Goal: Find specific page/section: Find specific page/section

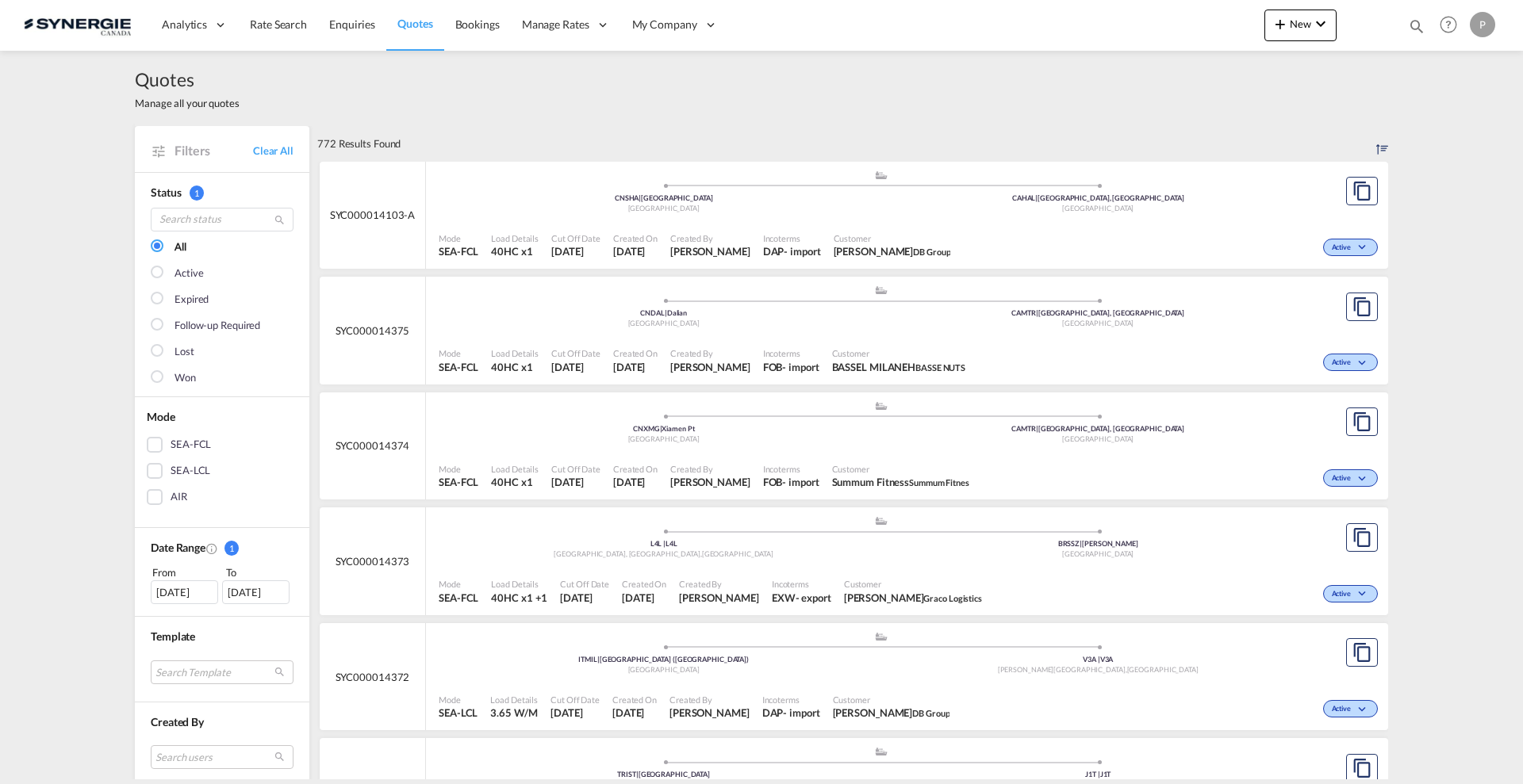
select select "Quotes"
click at [1418, 27] on md-icon "icon-magnify" at bounding box center [1416, 26] width 17 height 17
click at [1178, 31] on select "Bookings Quotes Enquiries" at bounding box center [1164, 26] width 75 height 28
click at [1126, 12] on select "Bookings Quotes Enquiries" at bounding box center [1164, 26] width 75 height 28
click at [1227, 18] on input at bounding box center [1297, 26] width 197 height 27
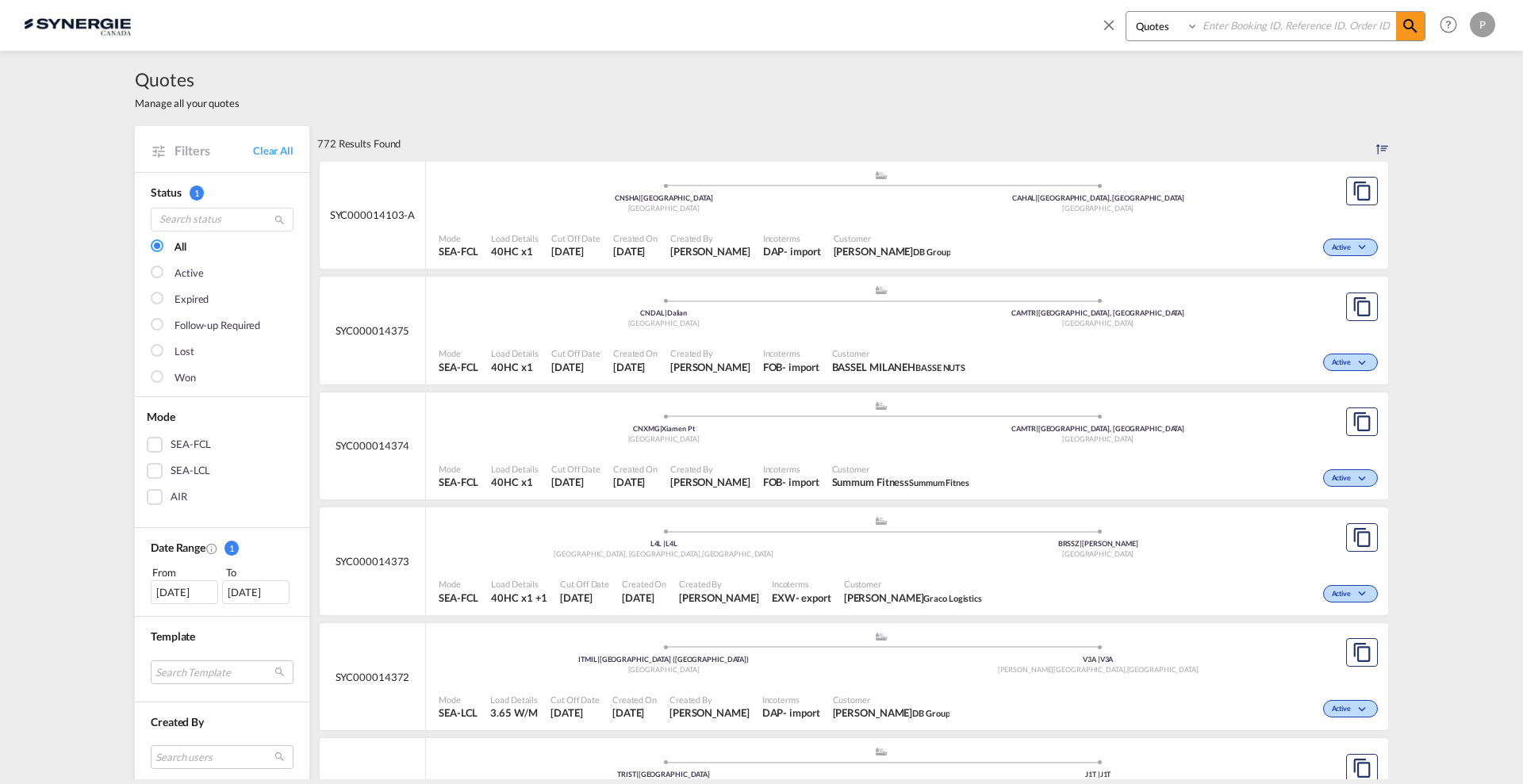
paste input "SYC000014334"
click at [1400, 27] on span at bounding box center [1410, 26] width 28 height 28
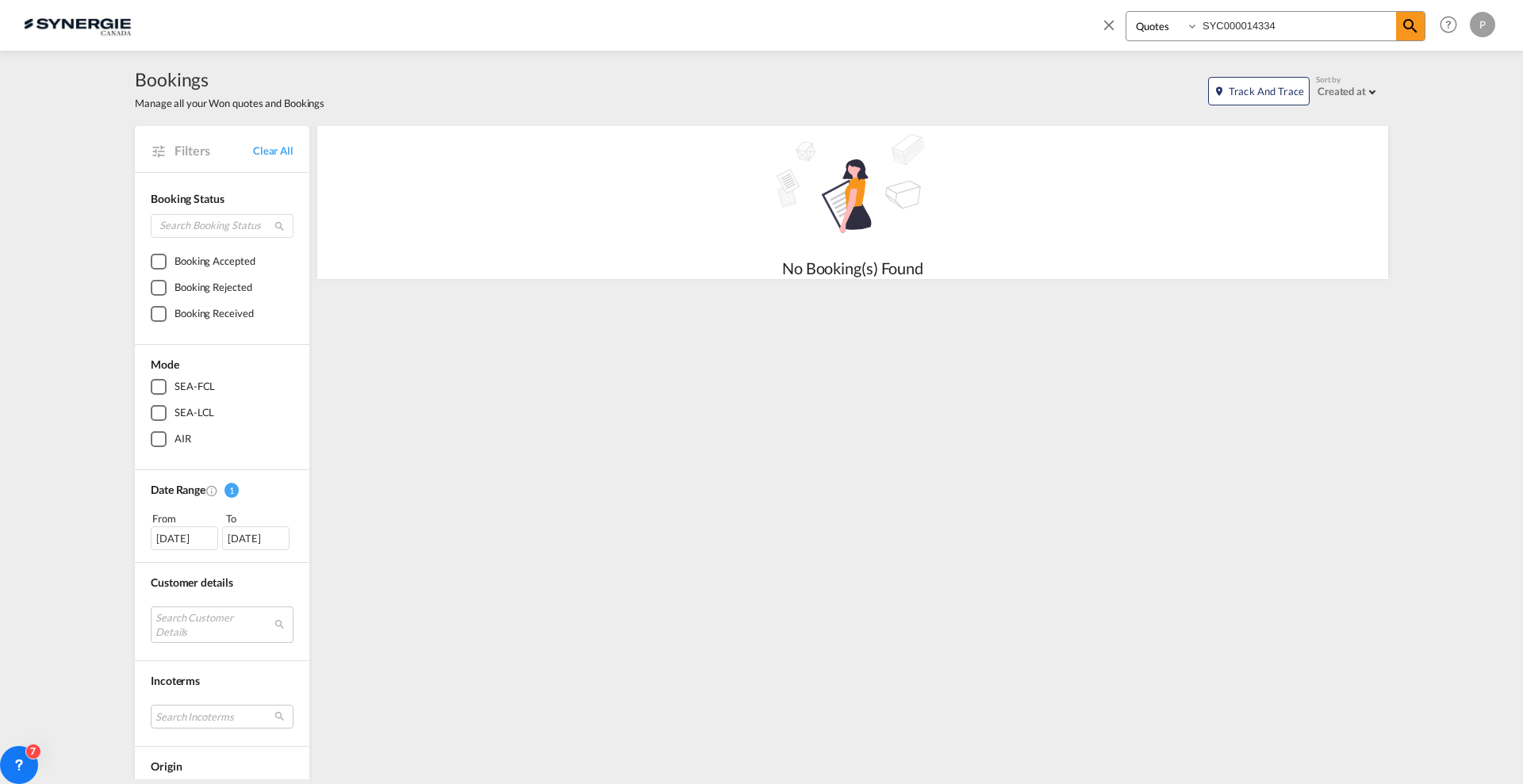
click at [1323, 19] on input "SYC000014334" at bounding box center [1297, 26] width 197 height 27
type input "SYC000014334"
click at [261, 148] on link "Clear All" at bounding box center [273, 150] width 40 height 15
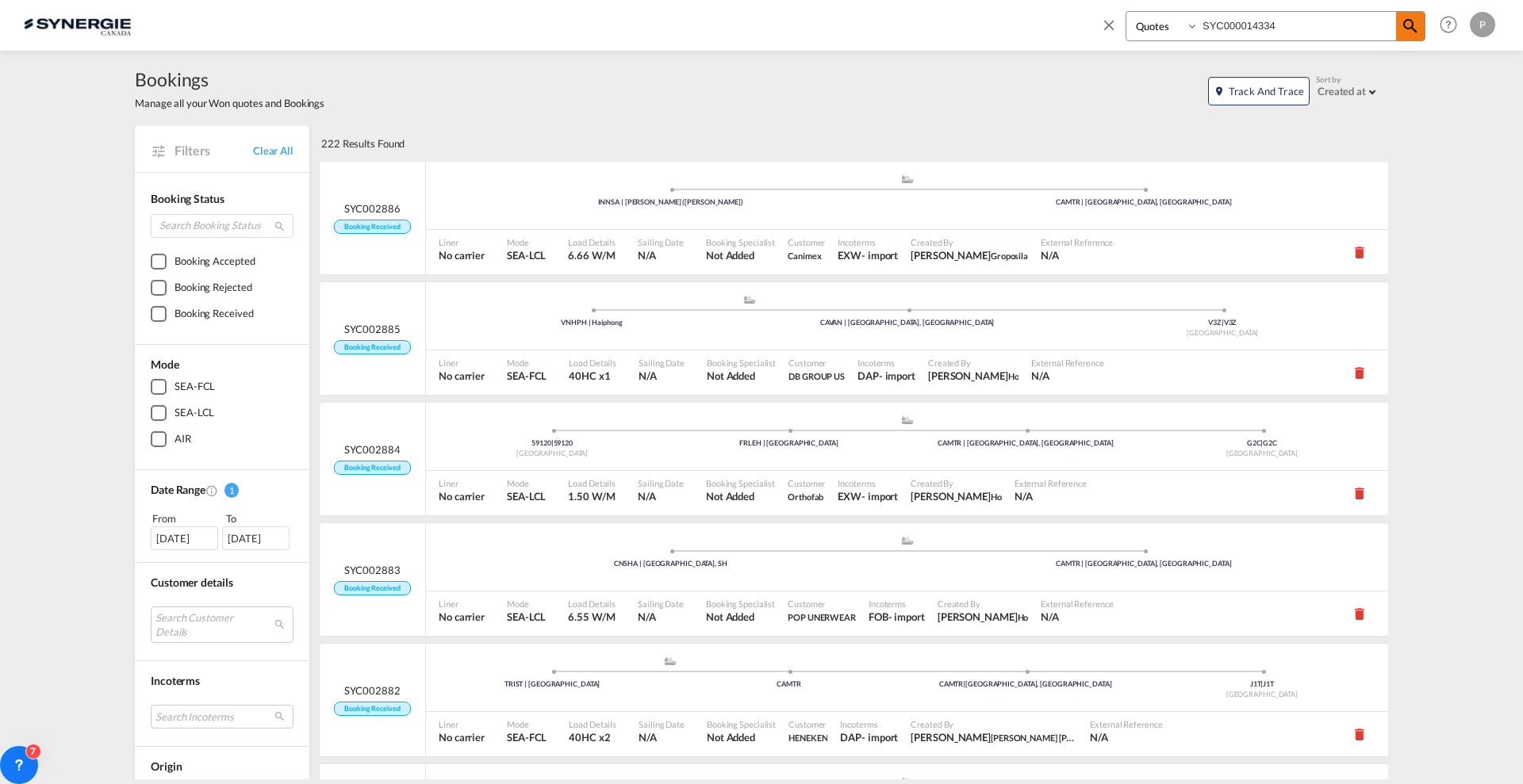
click at [1416, 27] on md-icon "icon-magnify" at bounding box center [1410, 26] width 19 height 19
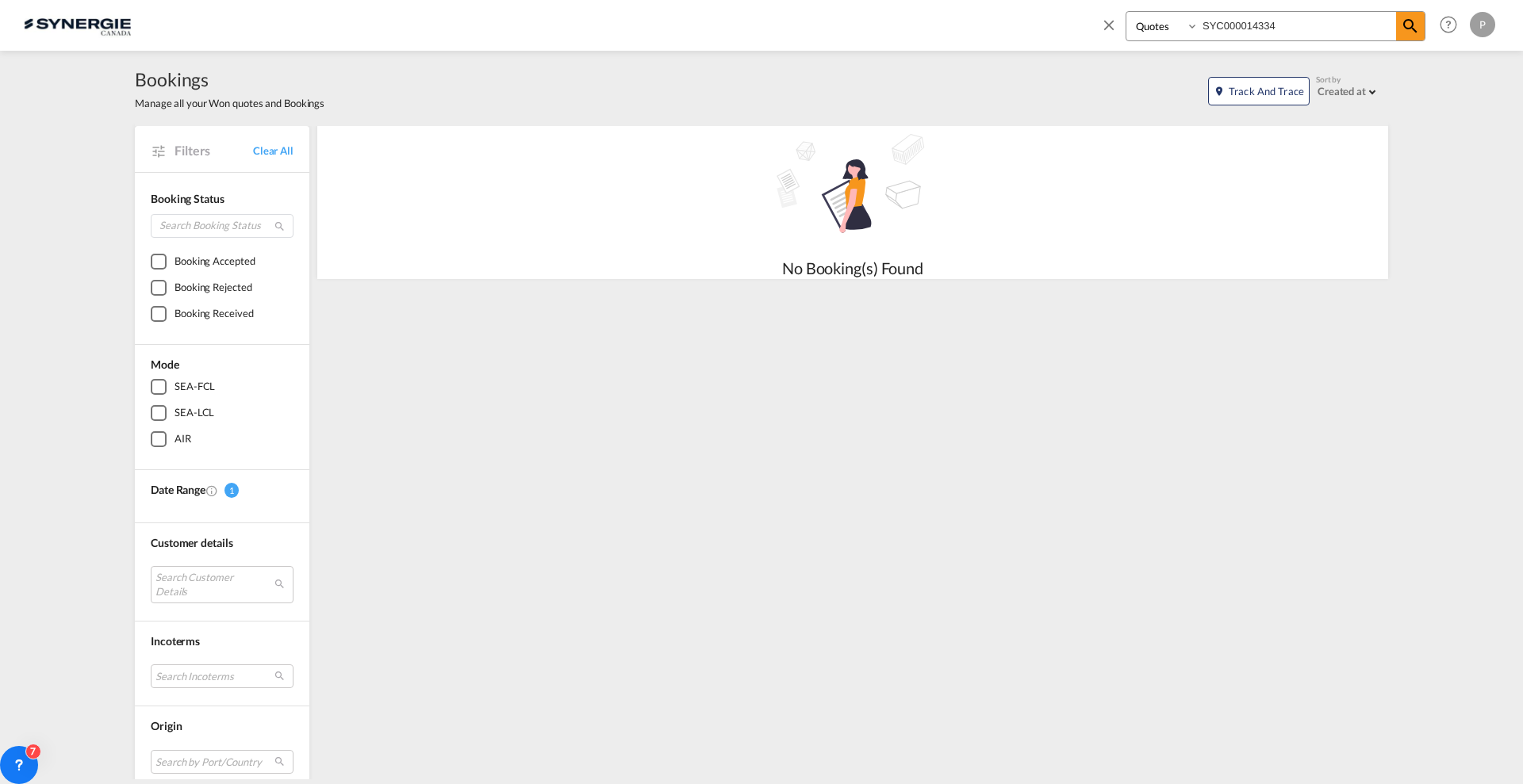
click at [81, 29] on img at bounding box center [77, 25] width 107 height 36
